Goal: Navigation & Orientation: Find specific page/section

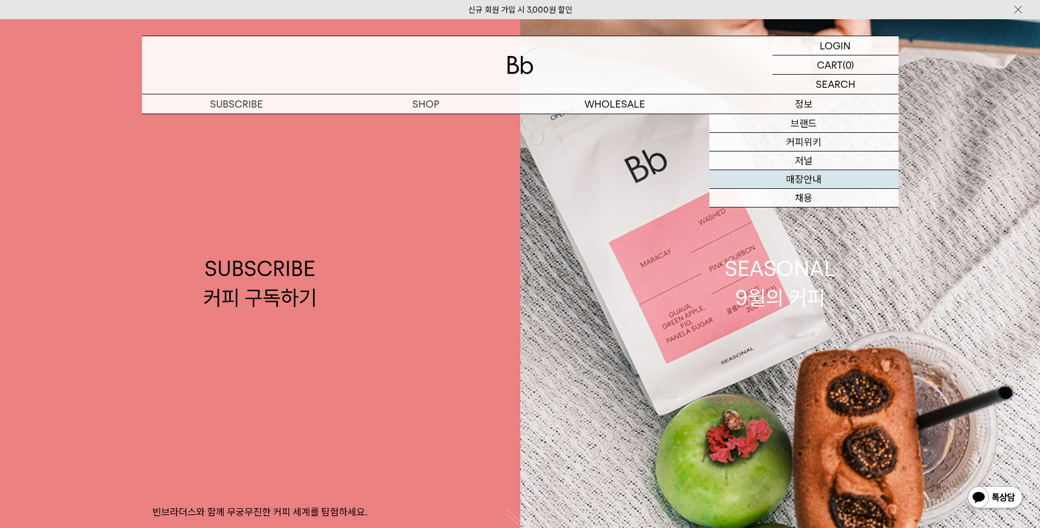
click at [811, 177] on link "매장안내" at bounding box center [804, 179] width 189 height 19
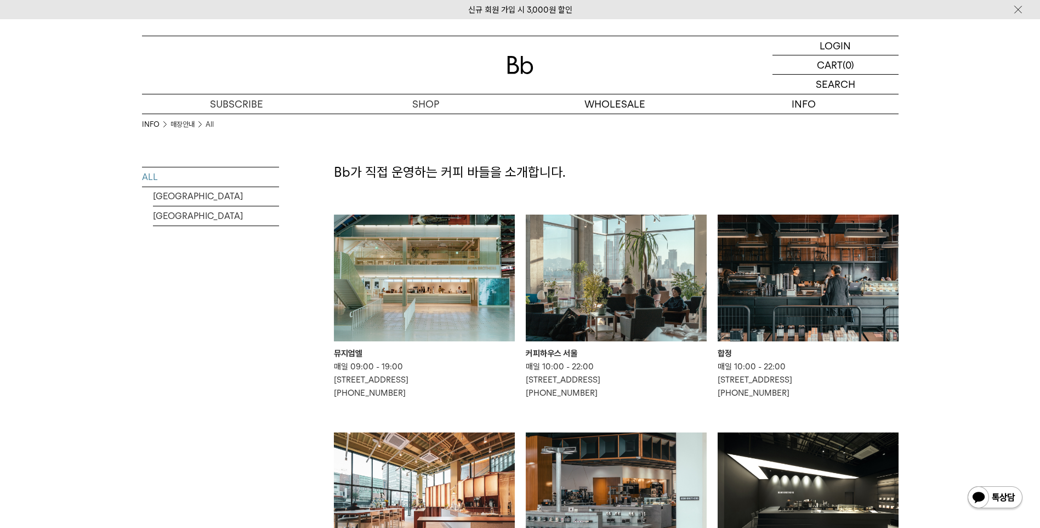
scroll to position [110, 0]
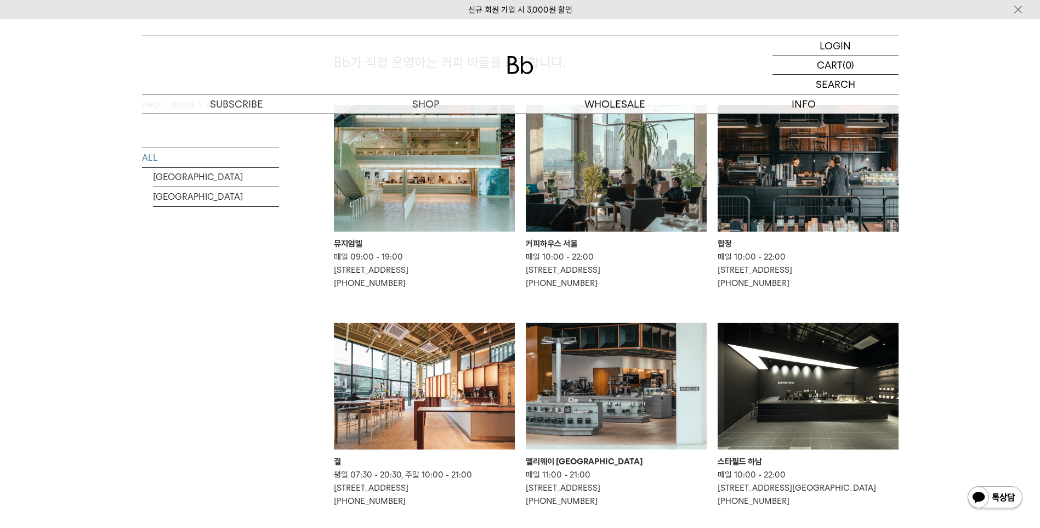
click at [570, 242] on div "커피하우스 서울" at bounding box center [616, 243] width 181 height 13
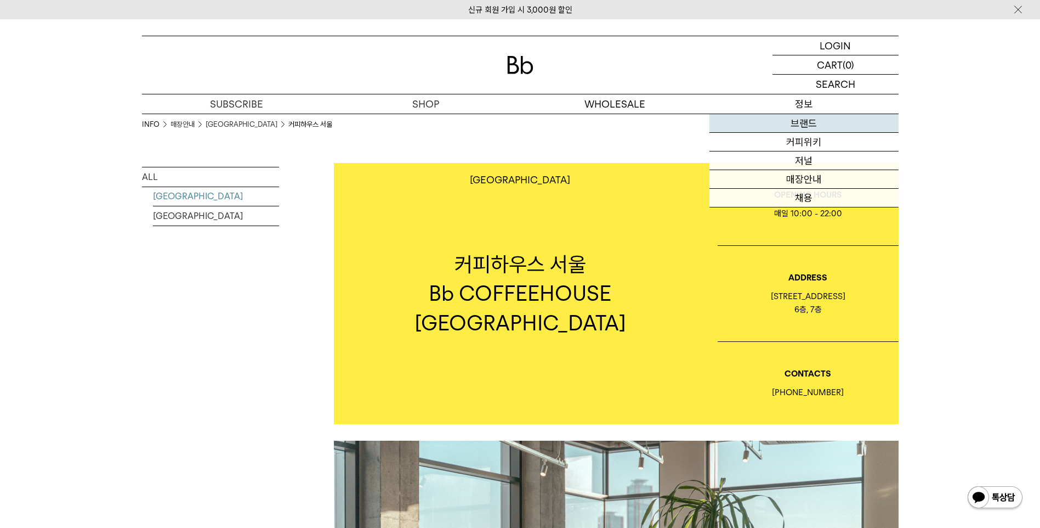
click at [796, 119] on link "브랜드" at bounding box center [804, 123] width 189 height 19
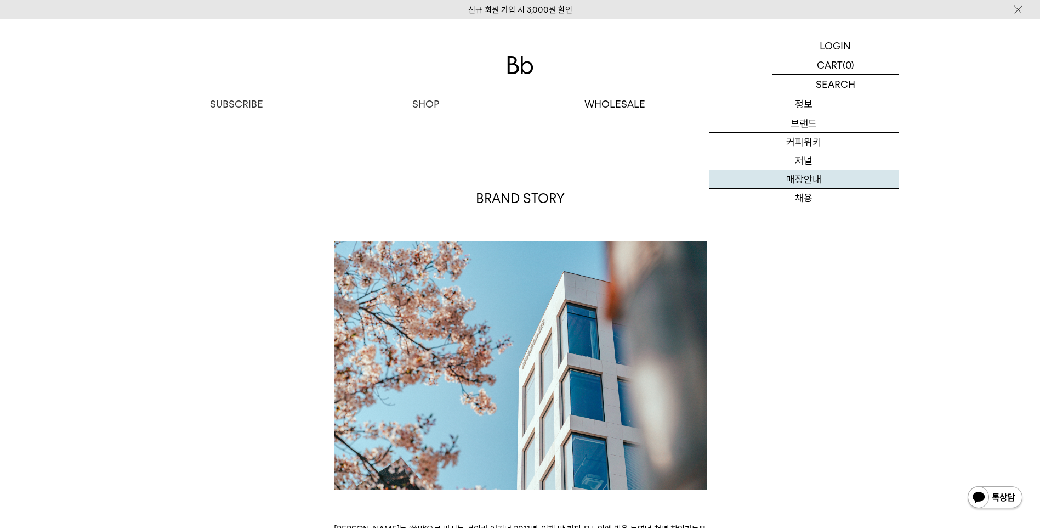
click at [800, 177] on link "매장안내" at bounding box center [804, 179] width 189 height 19
